Goal: Complete application form

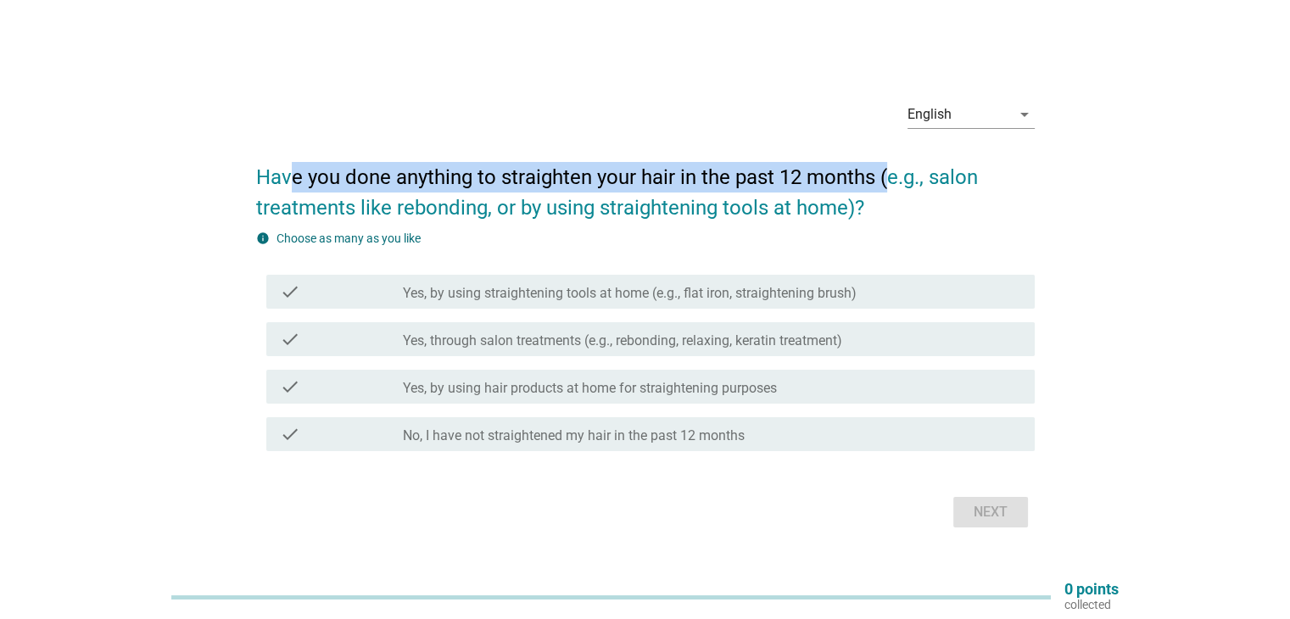
drag, startPoint x: 292, startPoint y: 178, endPoint x: 886, endPoint y: 186, distance: 593.9
click at [886, 186] on h2 "Have you done anything to straighten your hair in the past 12 months (e.g., sal…" at bounding box center [645, 184] width 779 height 78
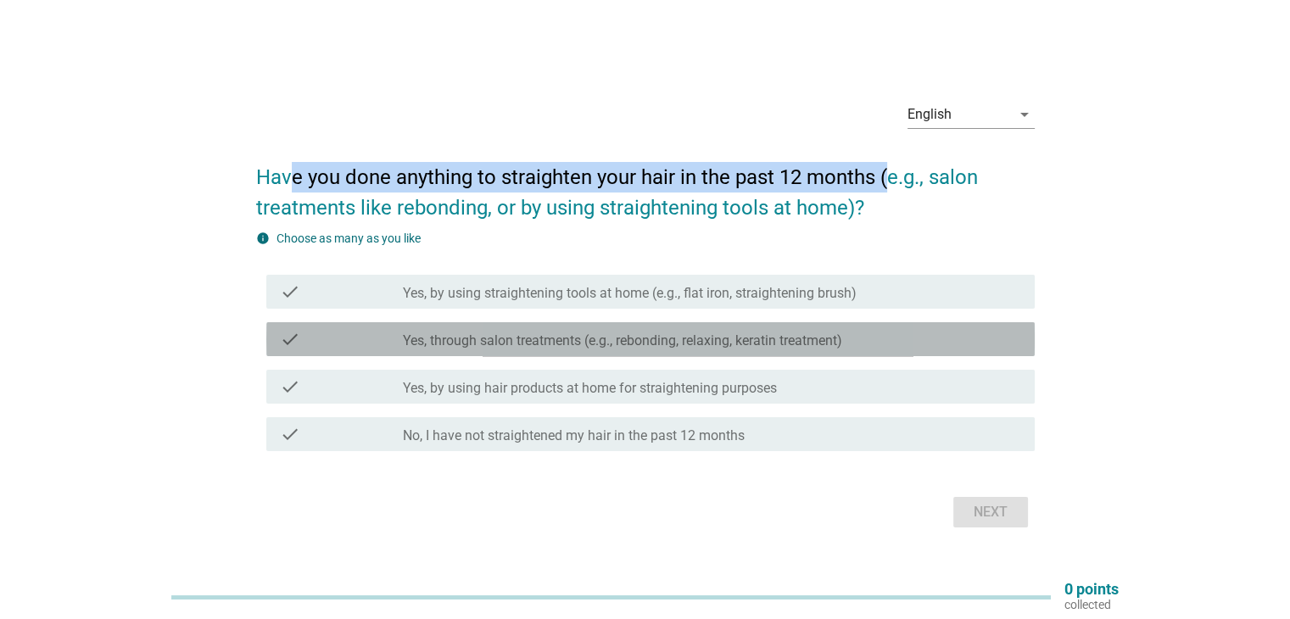
click at [445, 344] on label "Yes, through salon treatments (e.g., rebonding, relaxing, keratin treatment)" at bounding box center [622, 341] width 439 height 17
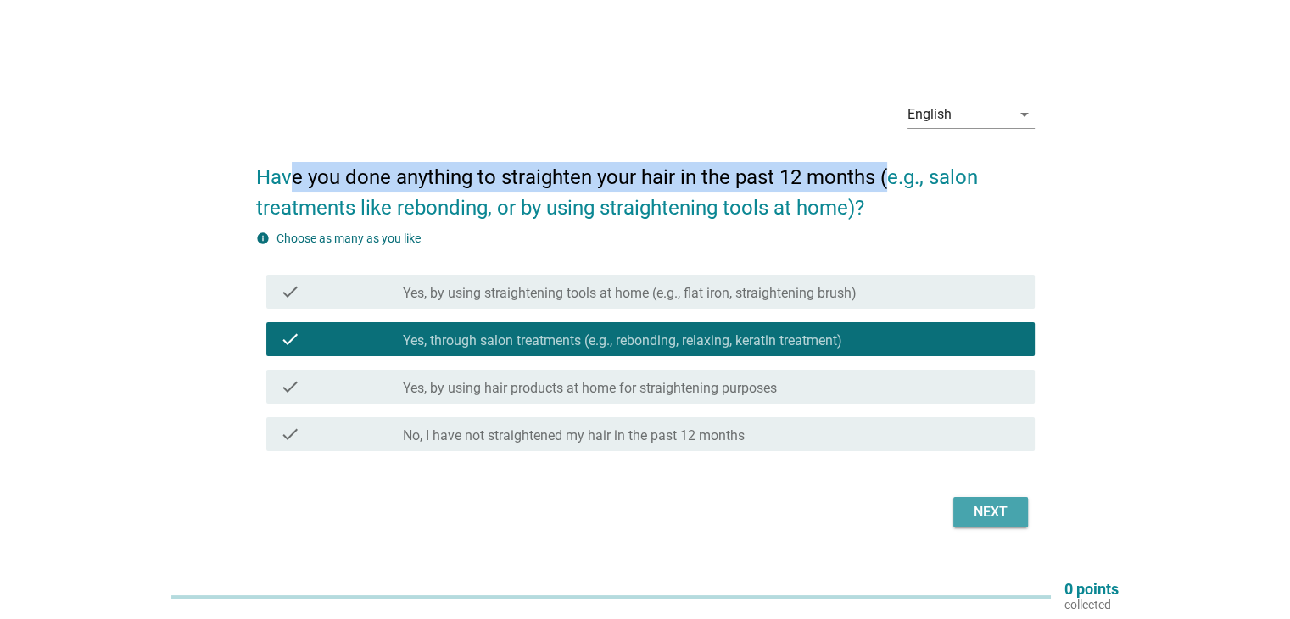
click at [1015, 514] on button "Next" at bounding box center [991, 512] width 75 height 31
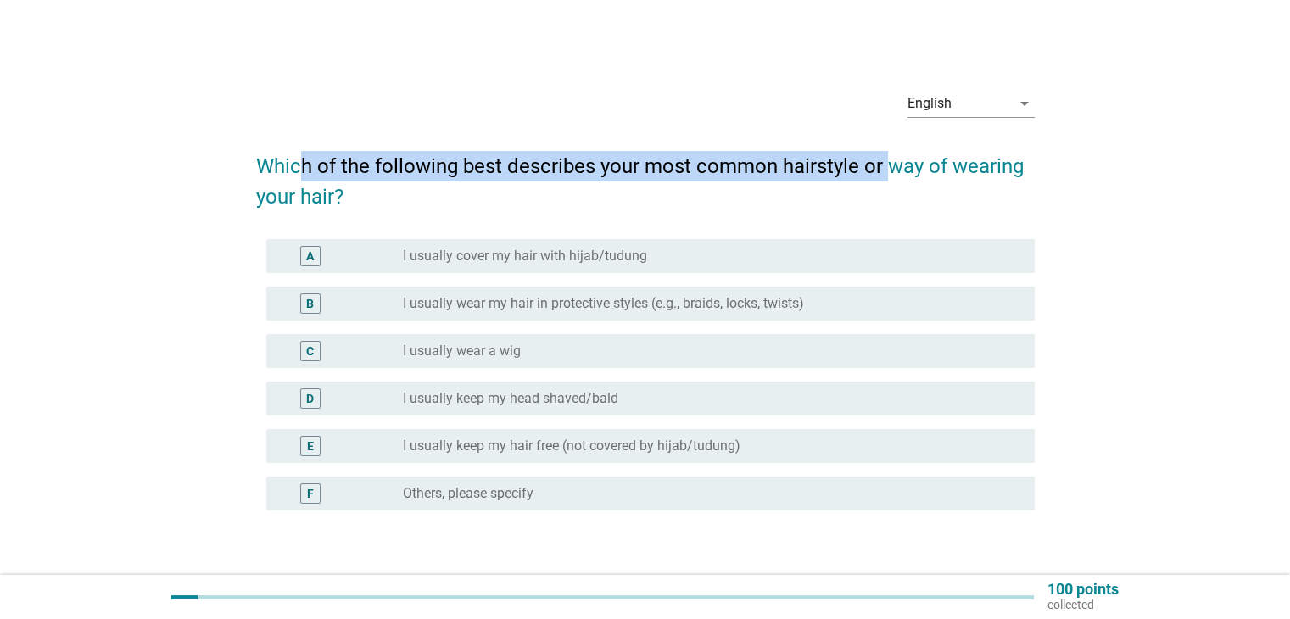
drag, startPoint x: 301, startPoint y: 172, endPoint x: 887, endPoint y: 178, distance: 586.3
click at [887, 178] on h2 "Which of the following best describes your most common hairstyle or way of wear…" at bounding box center [645, 173] width 779 height 78
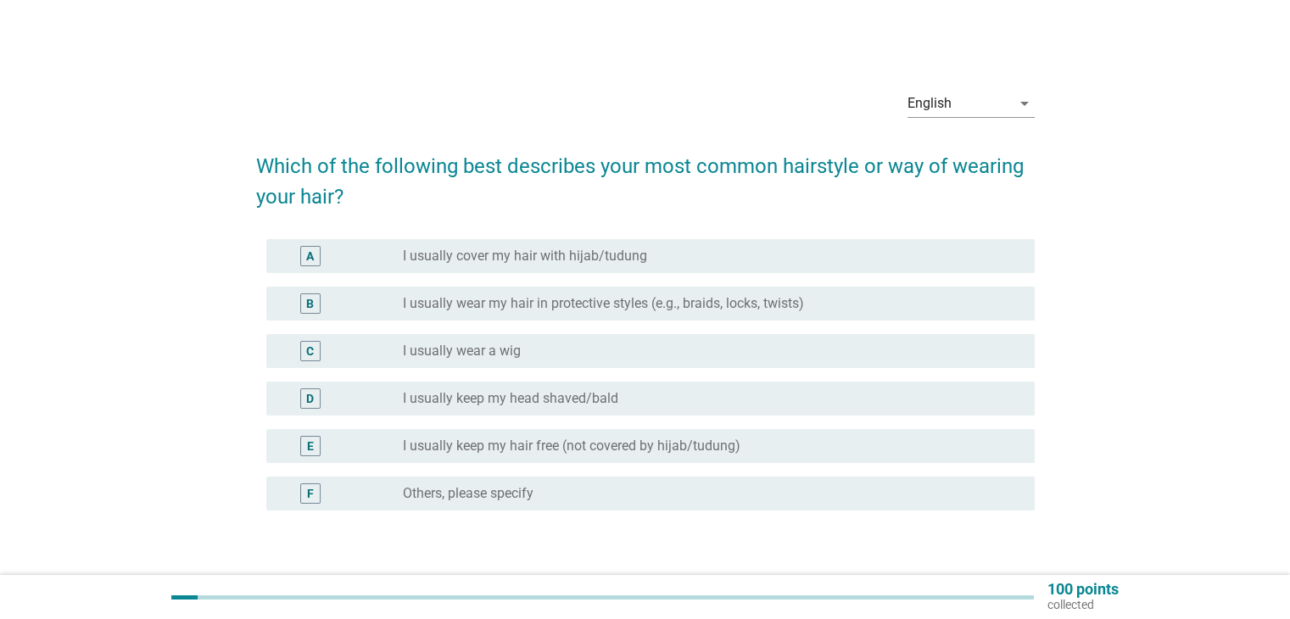
click at [489, 186] on h2 "Which of the following best describes your most common hairstyle or way of wear…" at bounding box center [645, 173] width 779 height 78
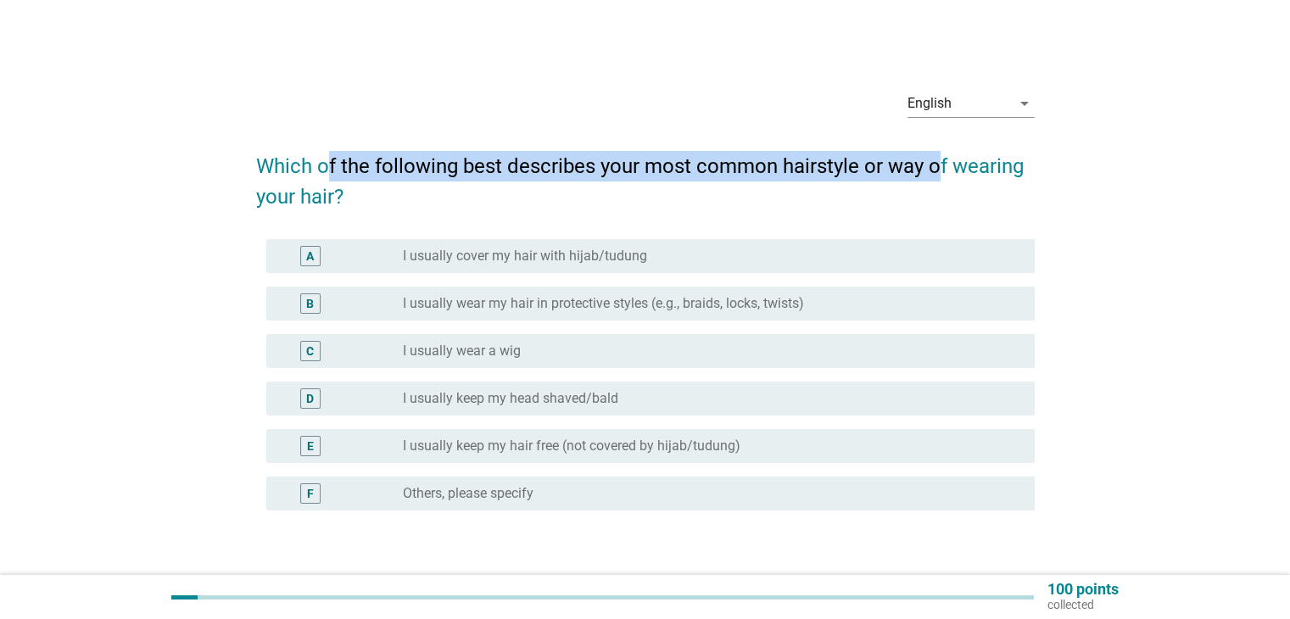
drag, startPoint x: 326, startPoint y: 163, endPoint x: 934, endPoint y: 159, distance: 608.3
click at [934, 159] on h2 "Which of the following best describes your most common hairstyle or way of wear…" at bounding box center [645, 173] width 779 height 78
click at [581, 253] on label "I usually cover my hair with hijab/tudung" at bounding box center [525, 256] width 244 height 17
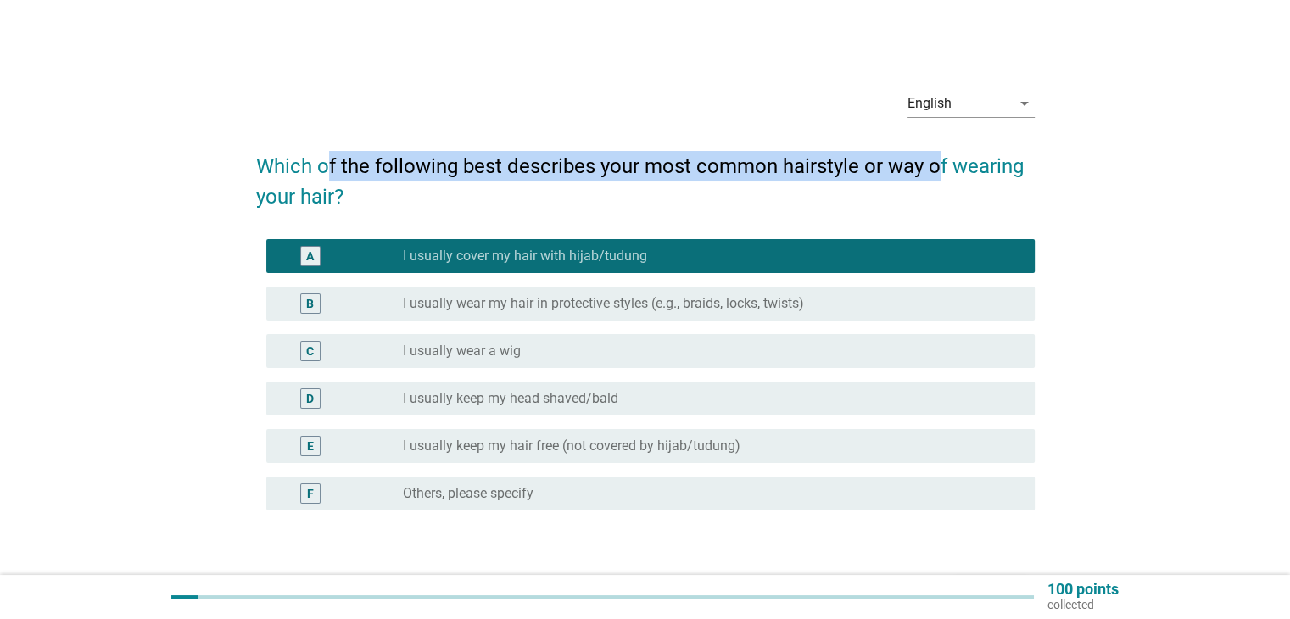
scroll to position [85, 0]
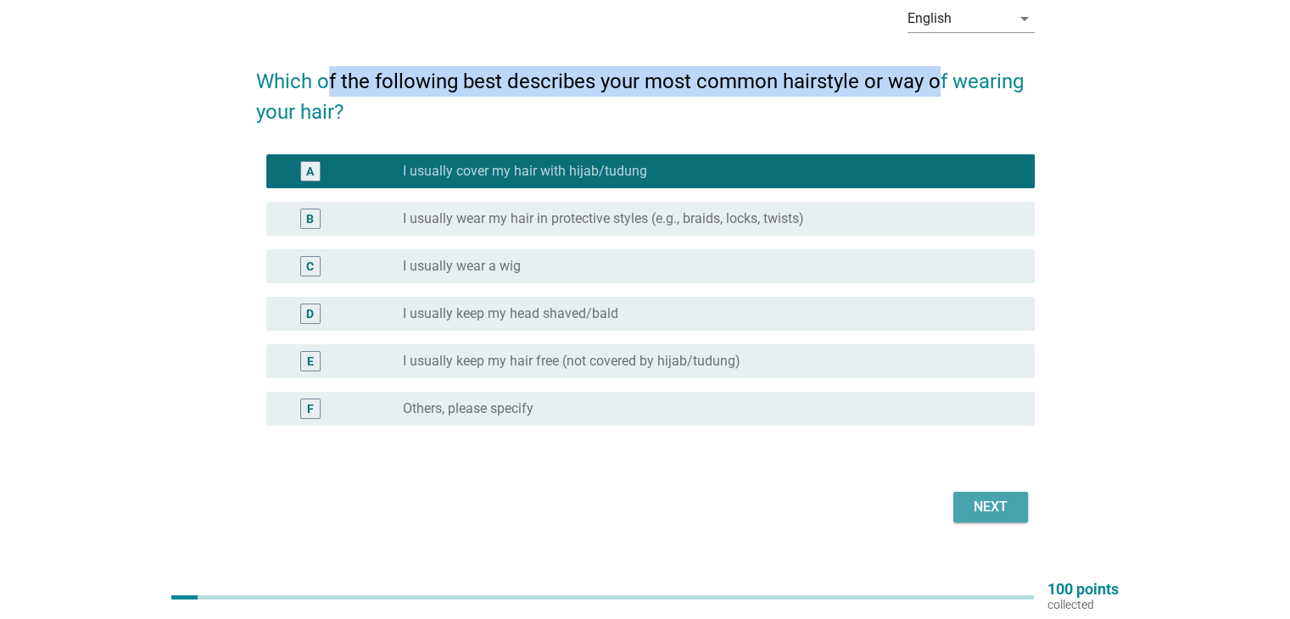
click at [961, 502] on button "Next" at bounding box center [991, 507] width 75 height 31
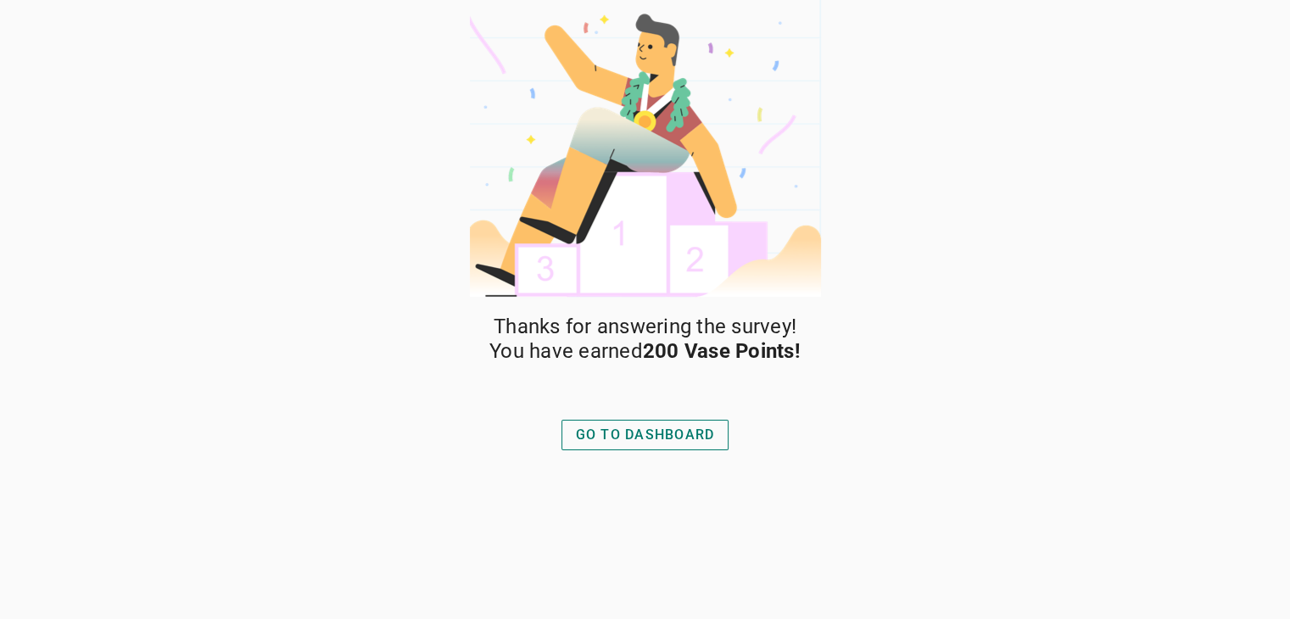
click at [647, 438] on div "GO TO DASHBOARD" at bounding box center [645, 435] width 139 height 20
